Goal: Task Accomplishment & Management: Complete application form

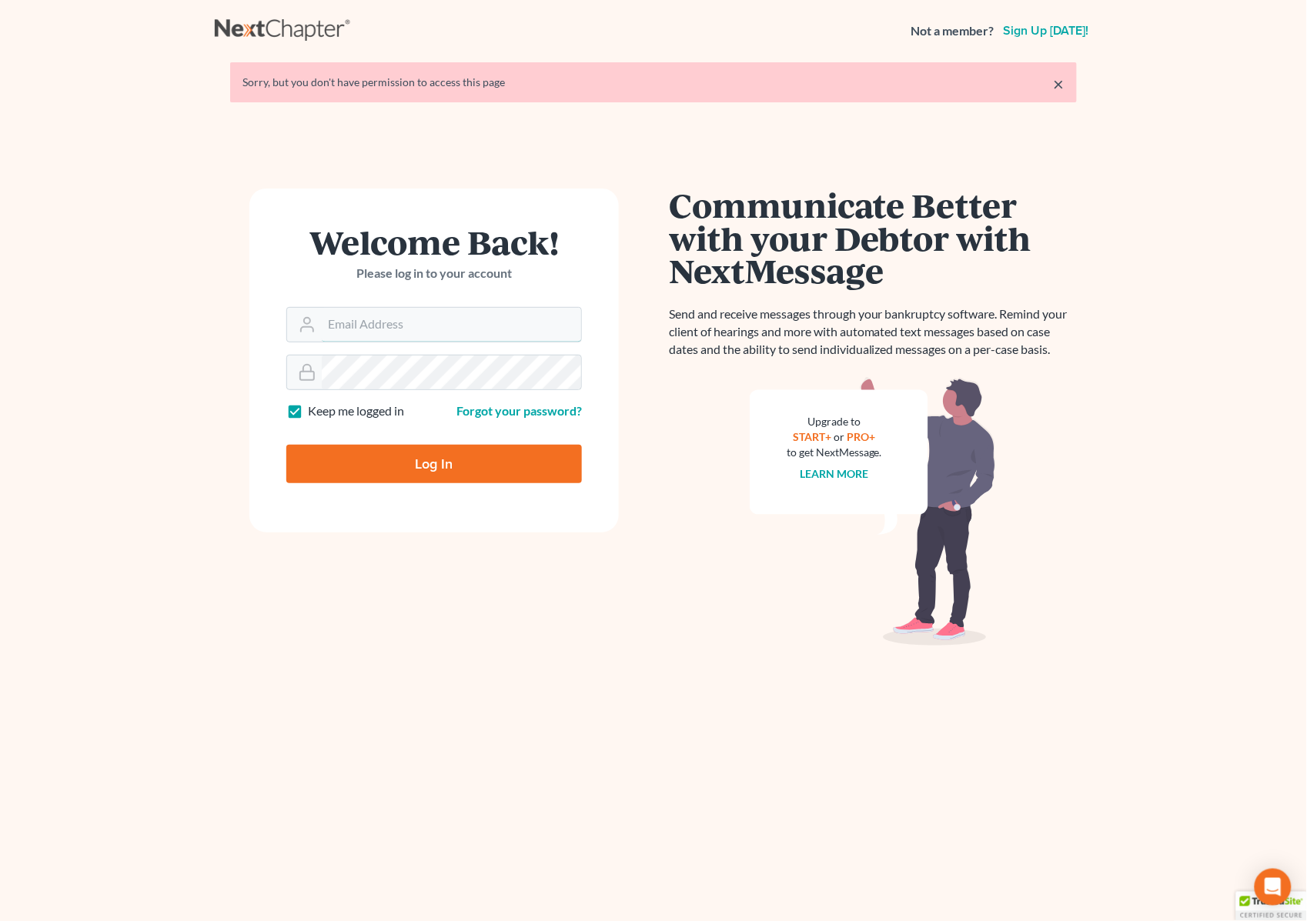
type input "[PERSON_NAME][EMAIL_ADDRESS][DOMAIN_NAME]"
click at [375, 459] on input "Log In" at bounding box center [433, 464] width 295 height 38
type input "Thinking..."
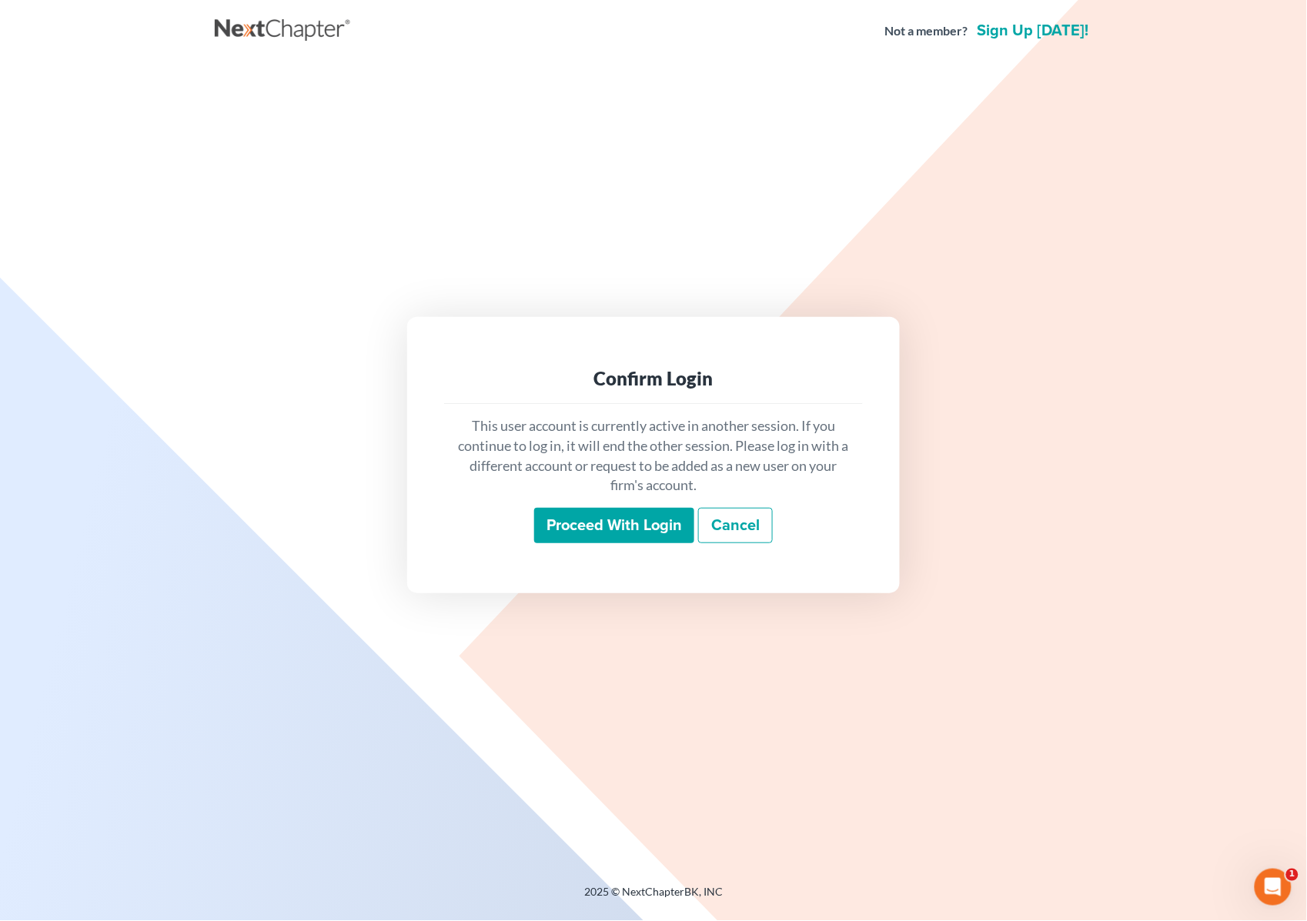
click at [601, 540] on input "Proceed with login" at bounding box center [614, 525] width 160 height 35
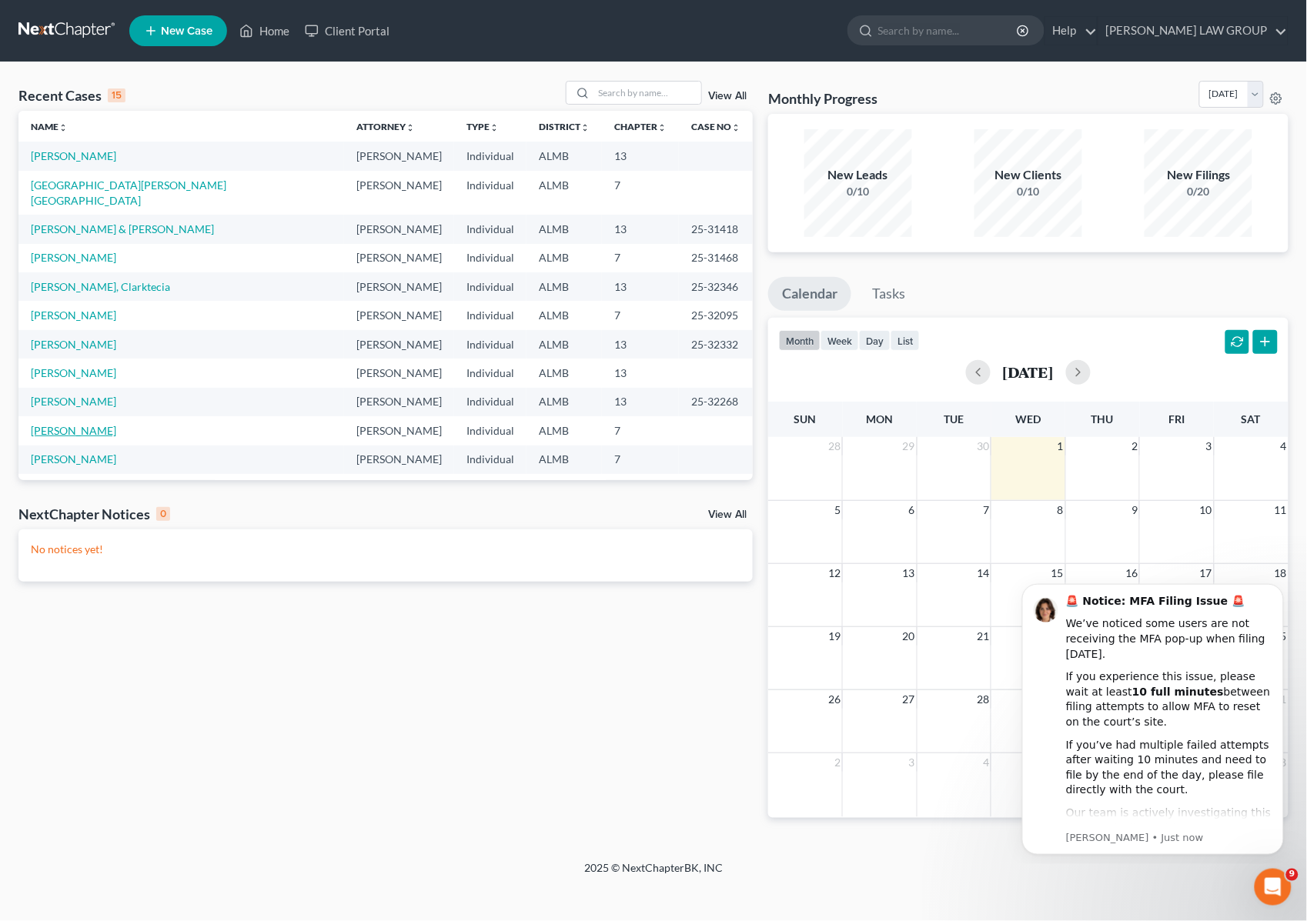
click at [78, 424] on link "Etgen, Douglas" at bounding box center [73, 430] width 85 height 13
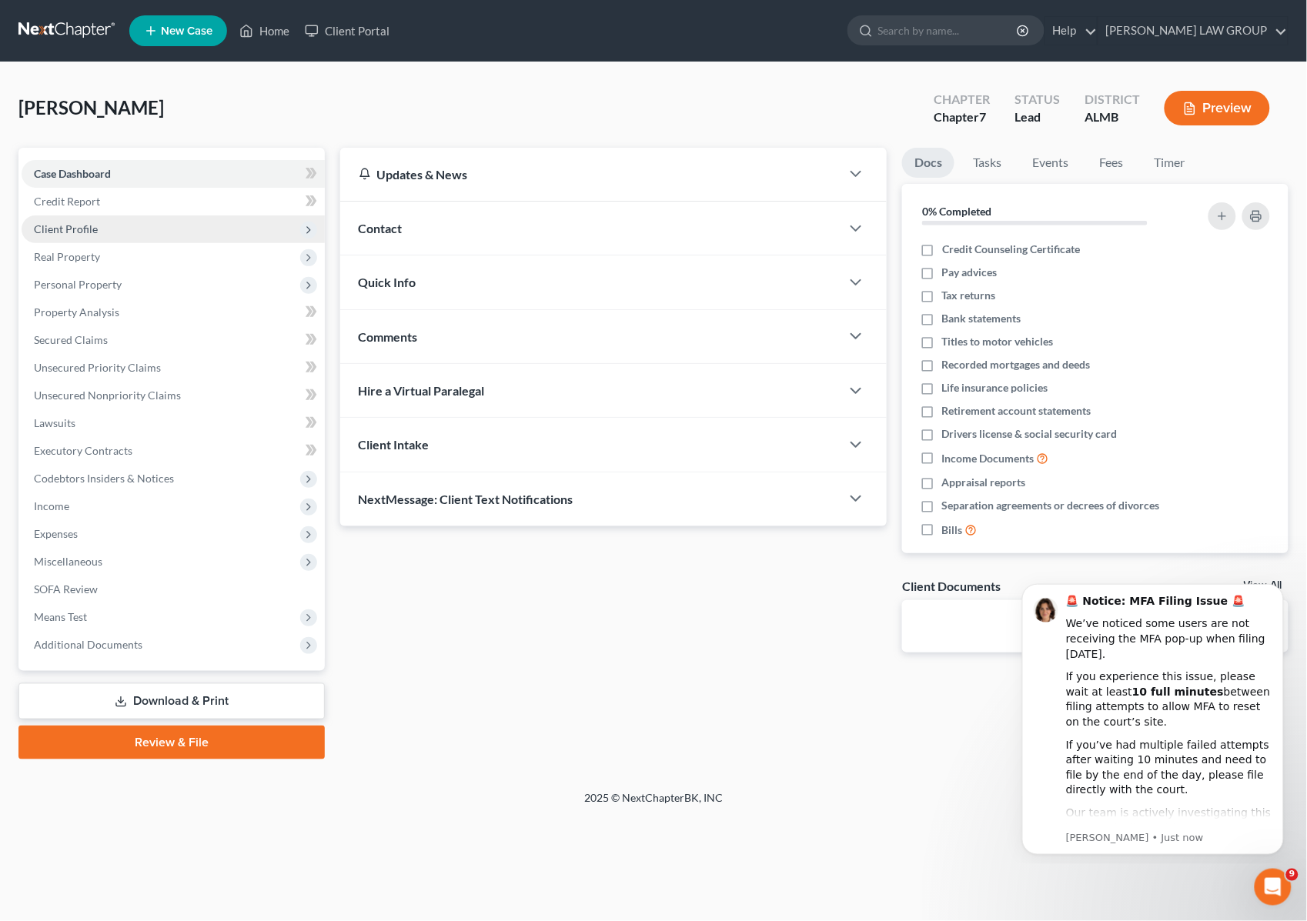
click at [85, 228] on span "Client Profile" at bounding box center [66, 228] width 64 height 13
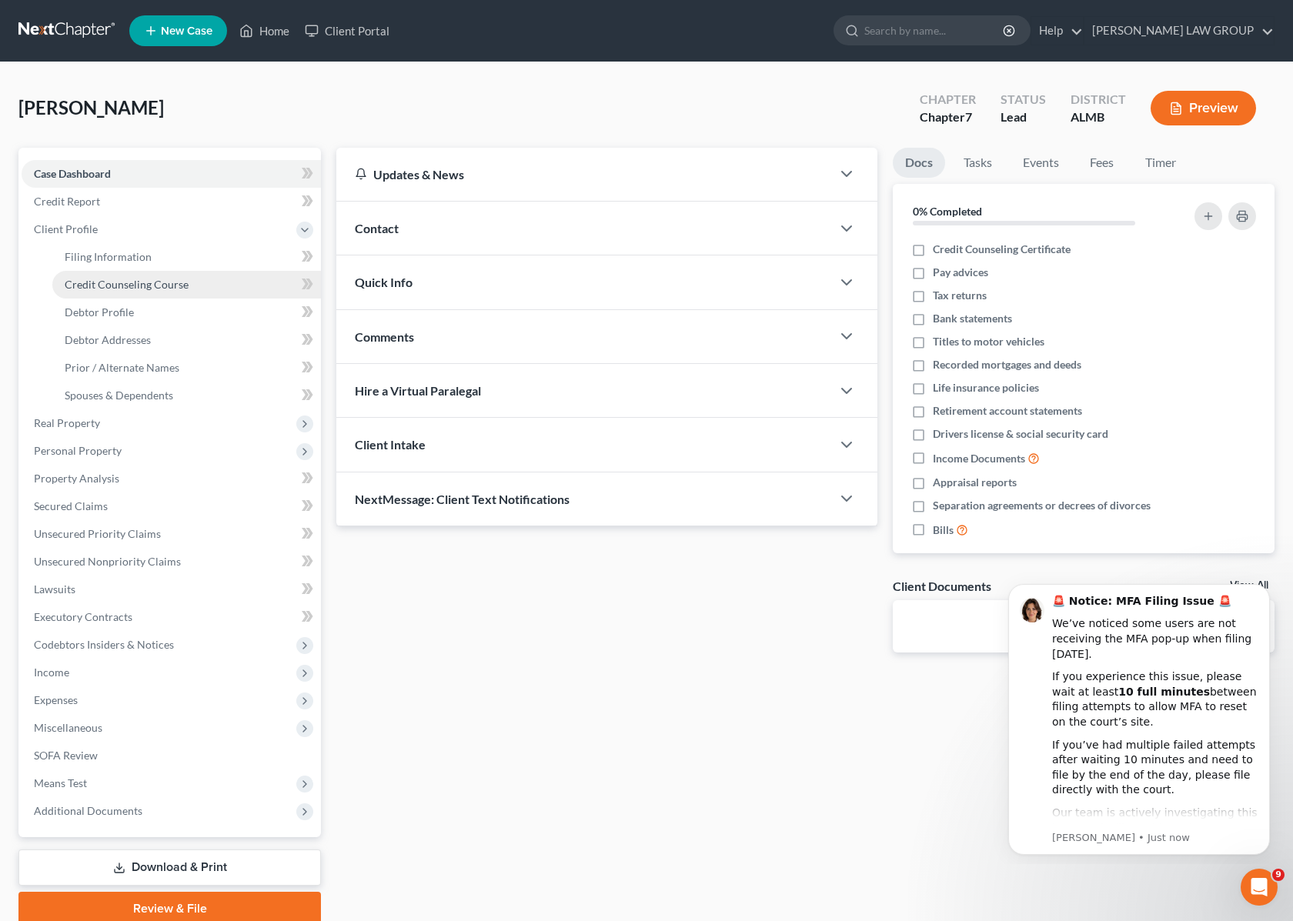
click at [96, 290] on link "Credit Counseling Course" at bounding box center [186, 285] width 269 height 28
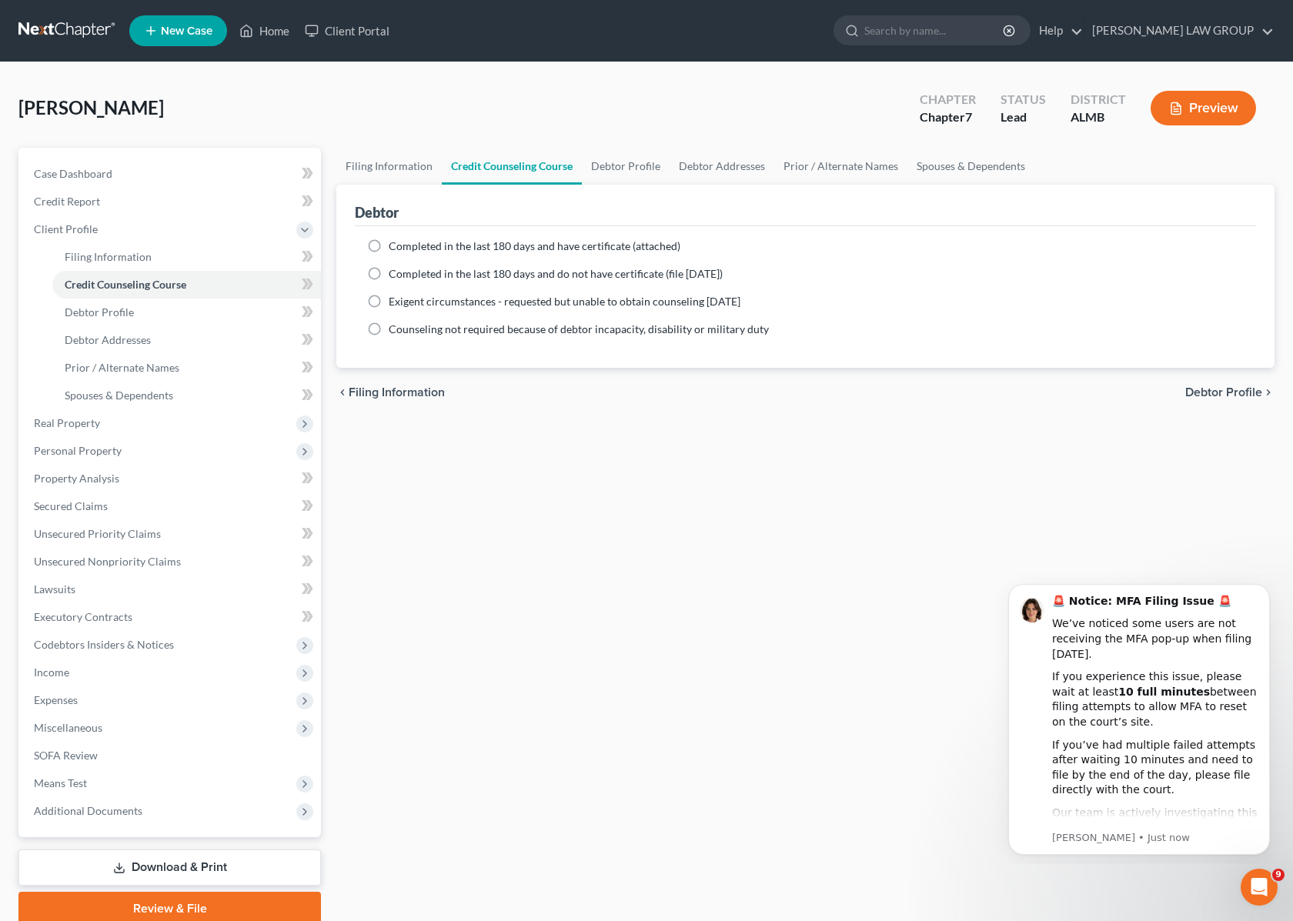
click at [489, 249] on span "Completed in the last 180 days and have certificate (attached)" at bounding box center [535, 245] width 292 height 13
click at [405, 249] on input "Completed in the last 180 days and have certificate (attached)" at bounding box center [400, 244] width 10 height 10
radio input "true"
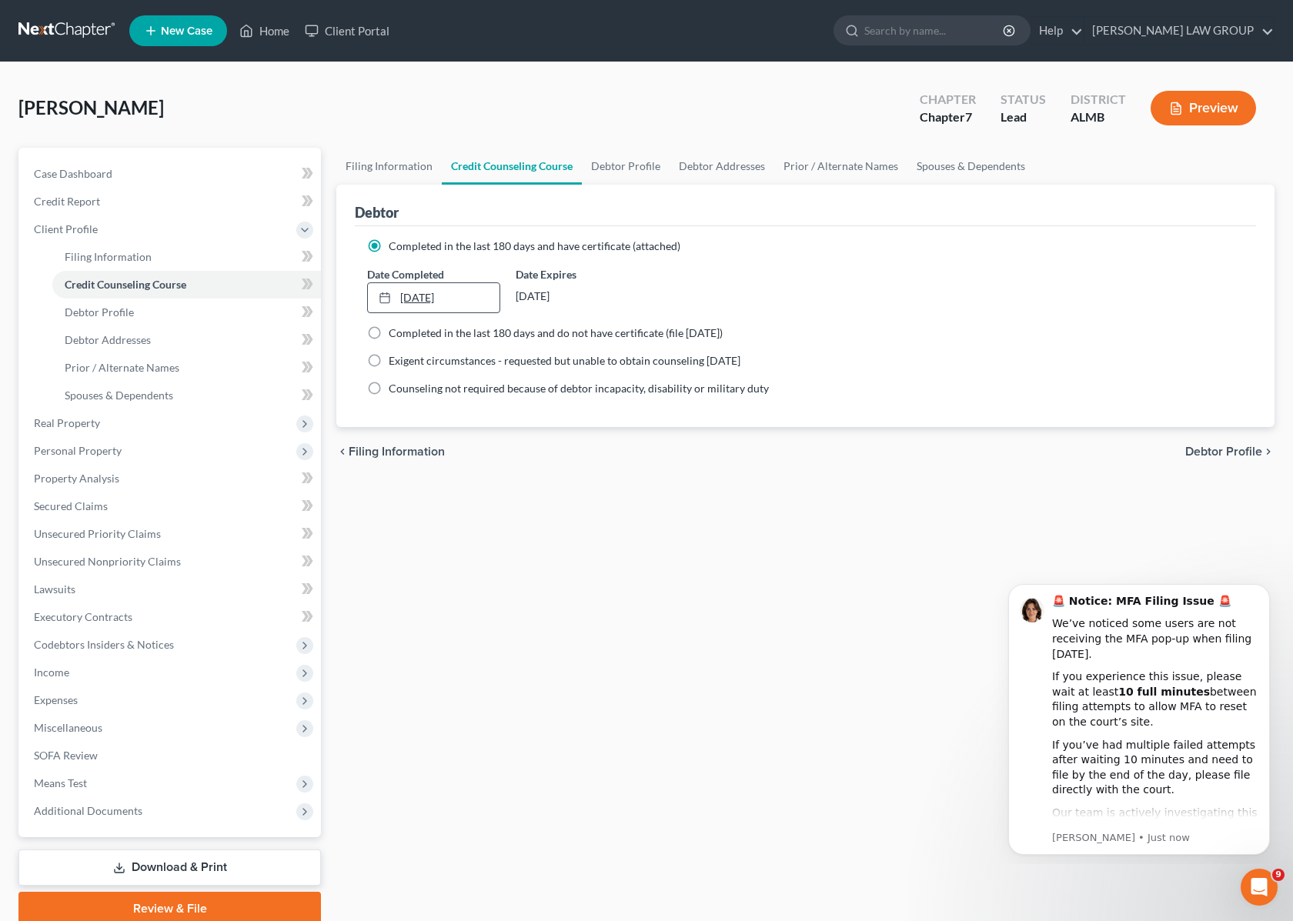
type input "10/1/2025"
click at [452, 302] on link "10/1/2025" at bounding box center [434, 297] width 132 height 29
click at [86, 260] on span "Filing Information" at bounding box center [108, 256] width 87 height 13
select select "1"
select select "0"
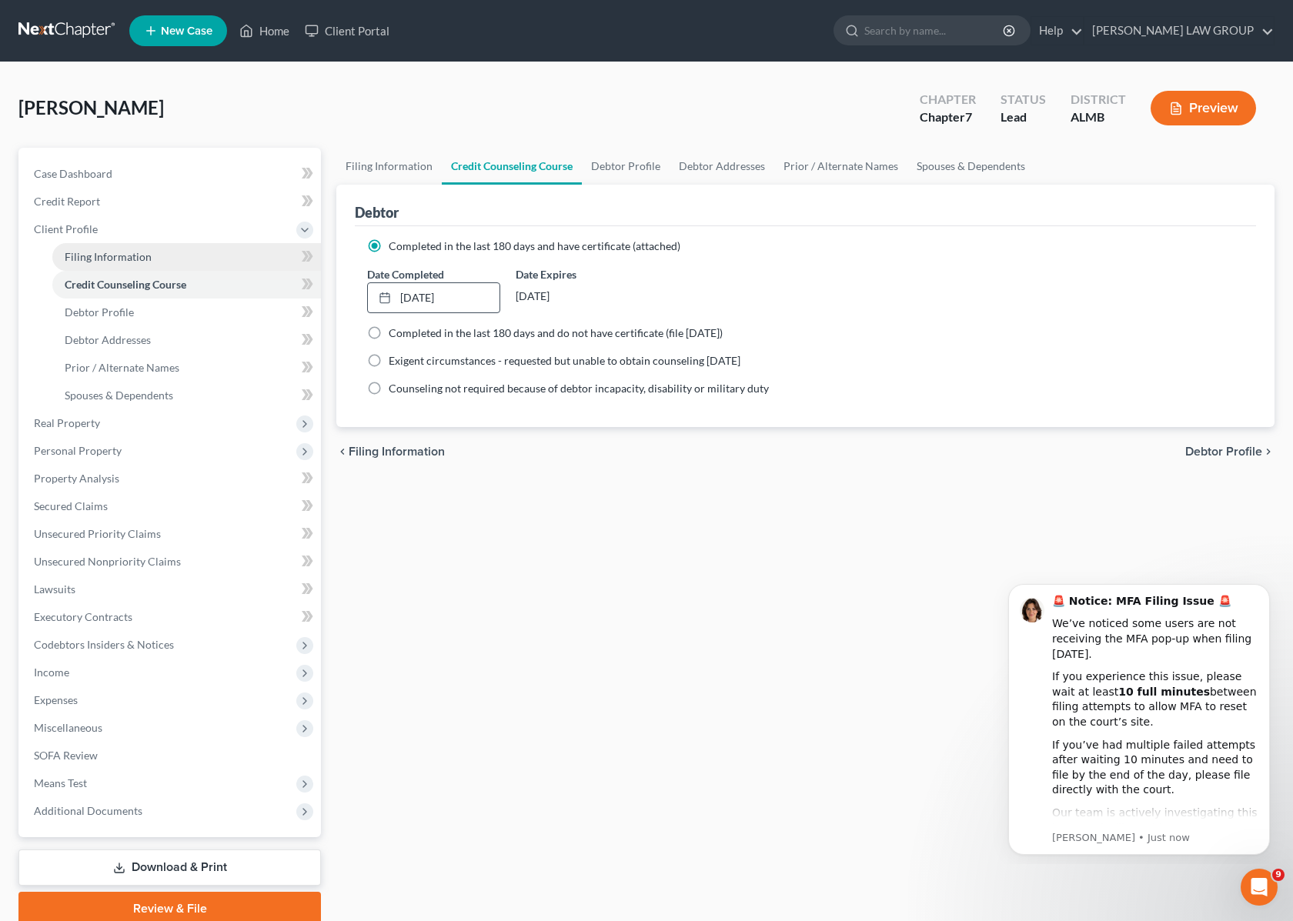
select select "0"
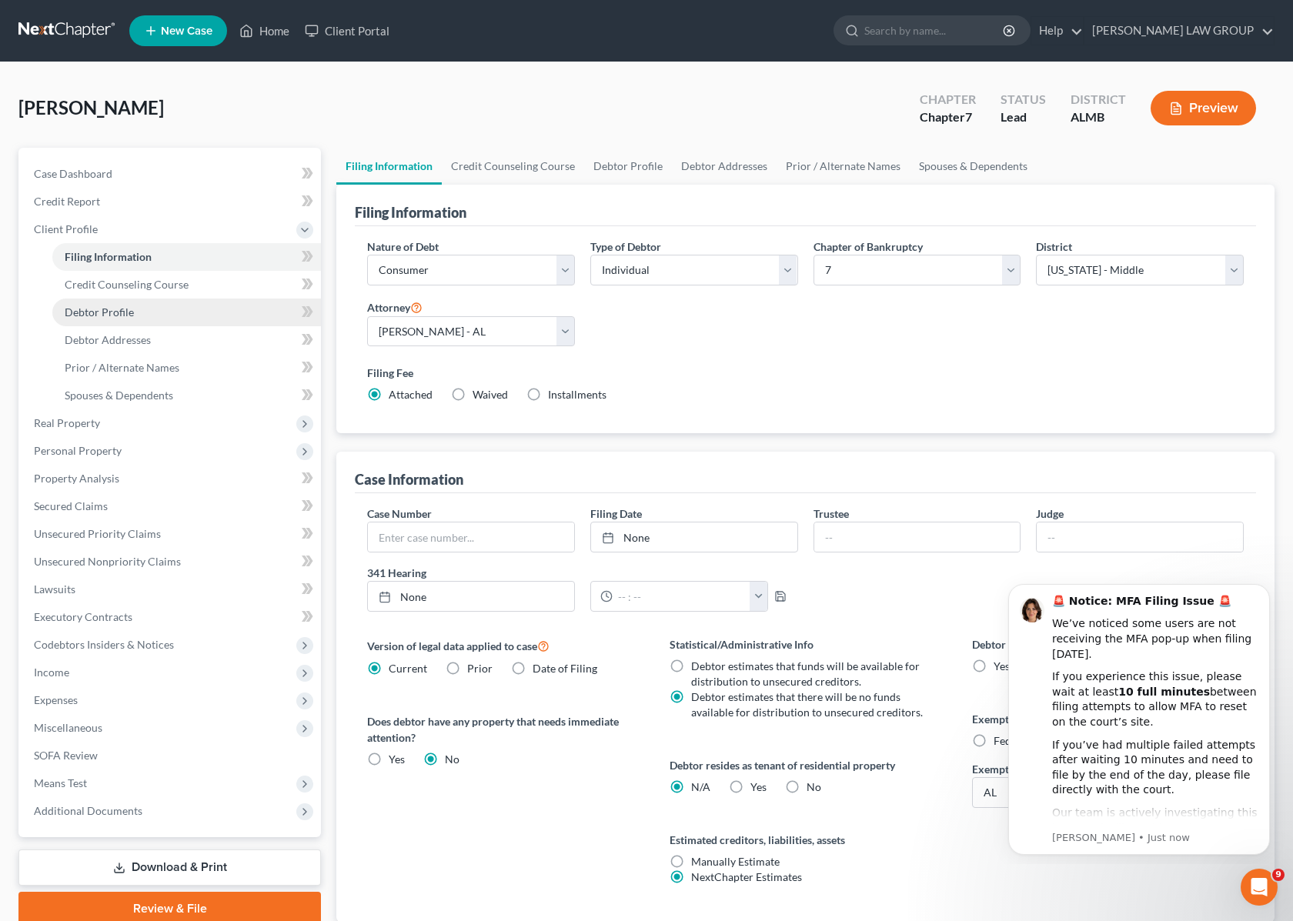
click at [108, 317] on link "Debtor Profile" at bounding box center [186, 313] width 269 height 28
select select "3"
select select "0"
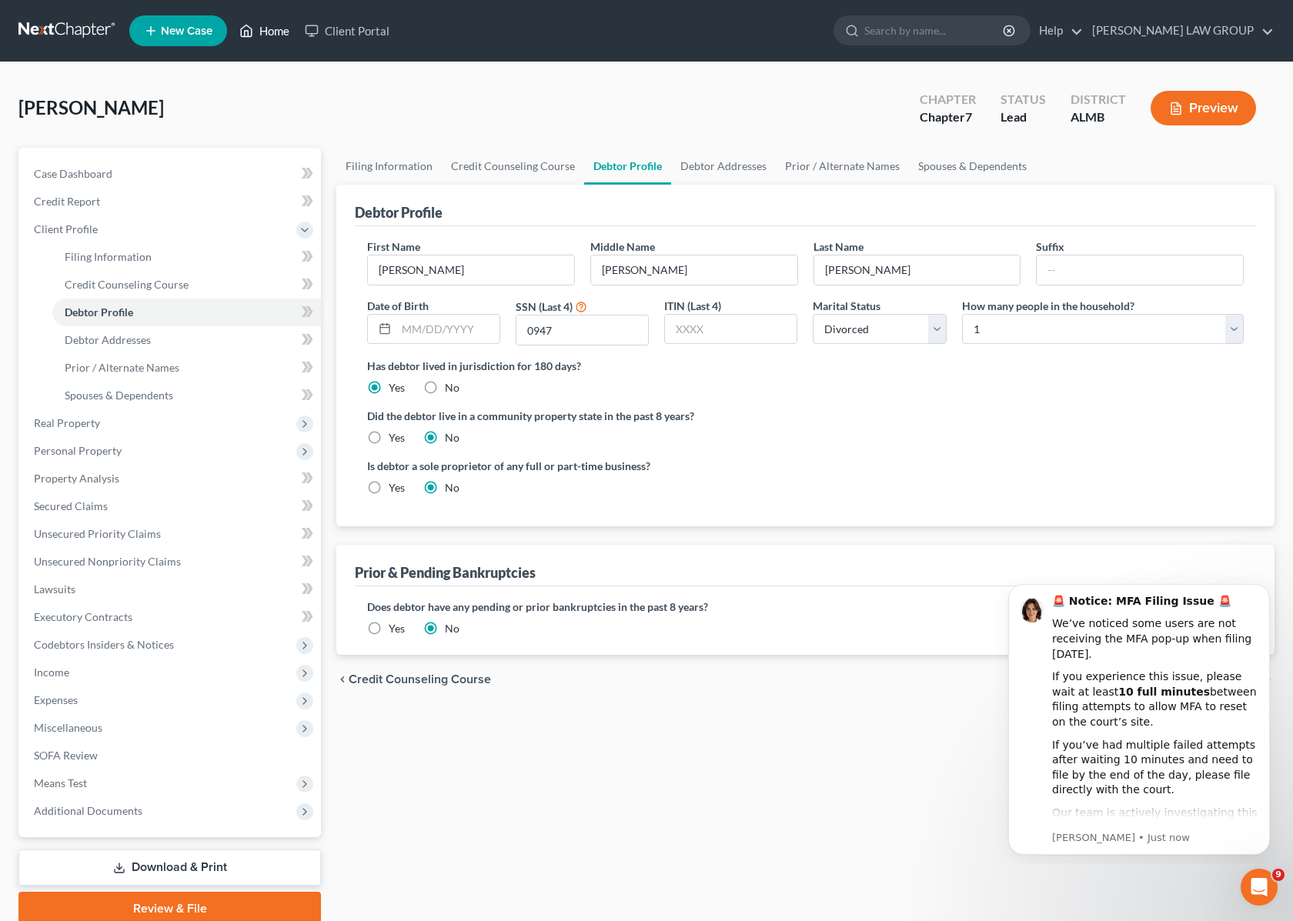
click at [259, 28] on link "Home" at bounding box center [264, 31] width 65 height 28
